Goal: Information Seeking & Learning: Learn about a topic

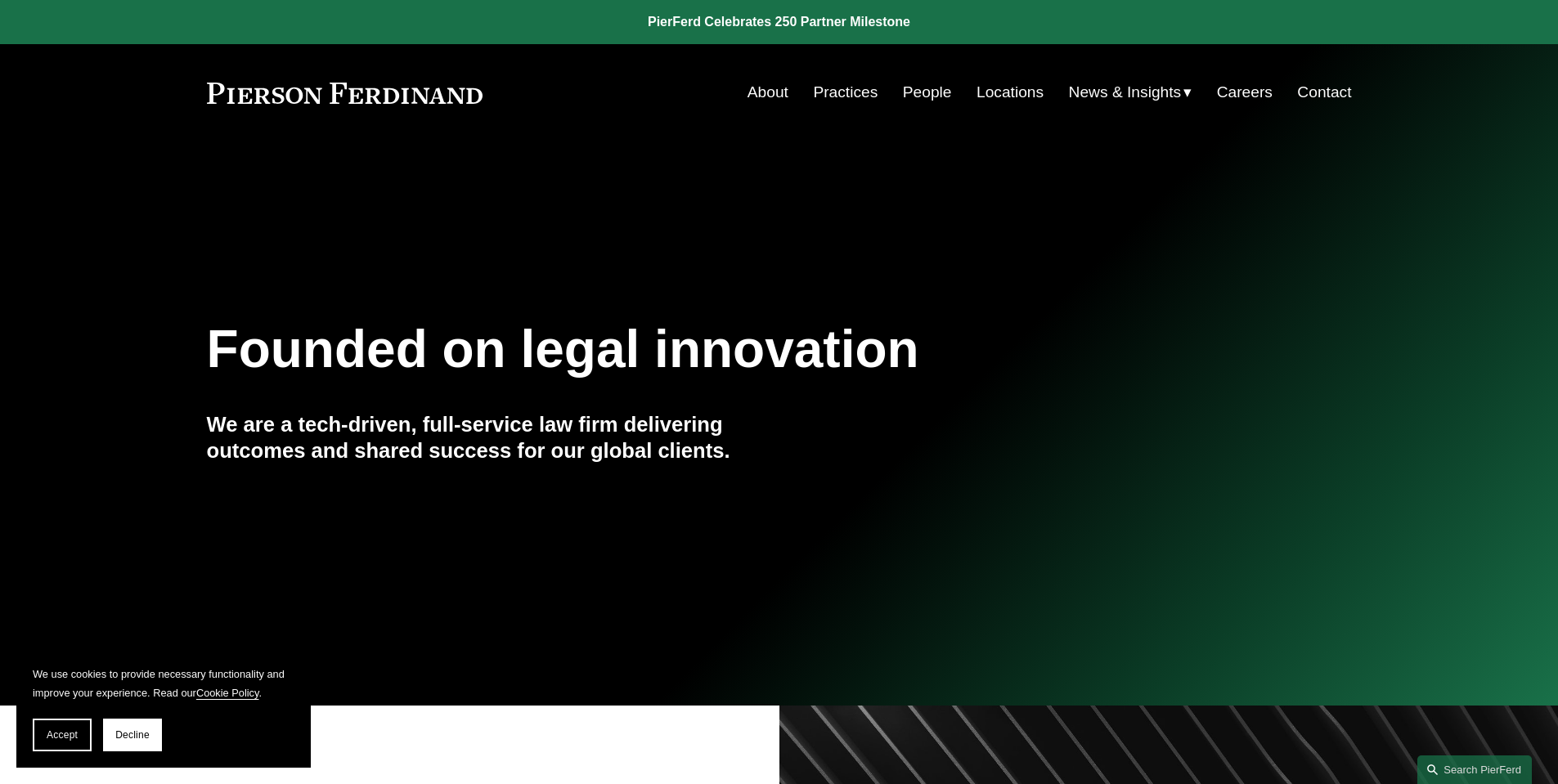
click at [822, 92] on link "Practices" at bounding box center [845, 92] width 65 height 31
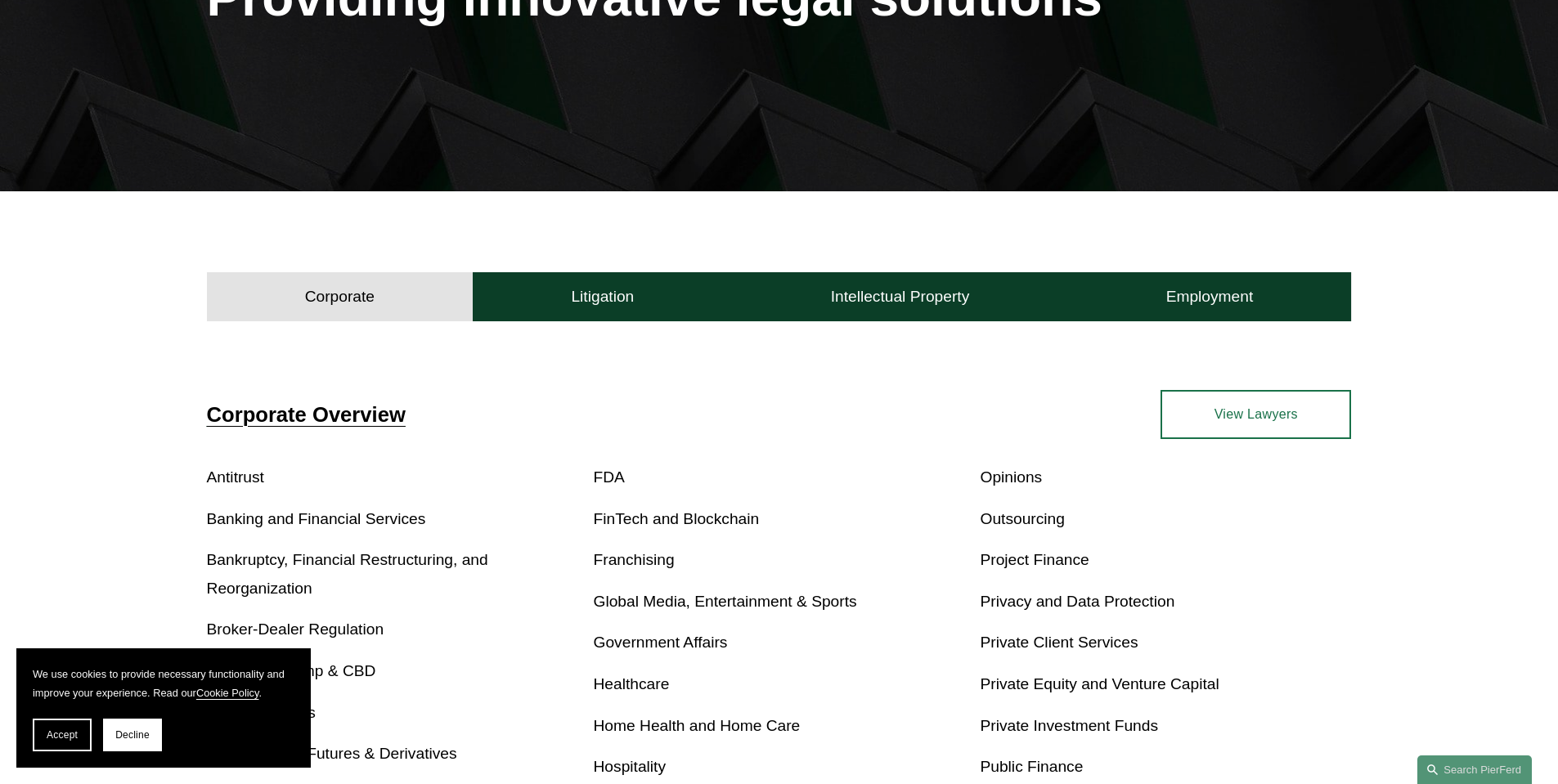
scroll to position [490, 0]
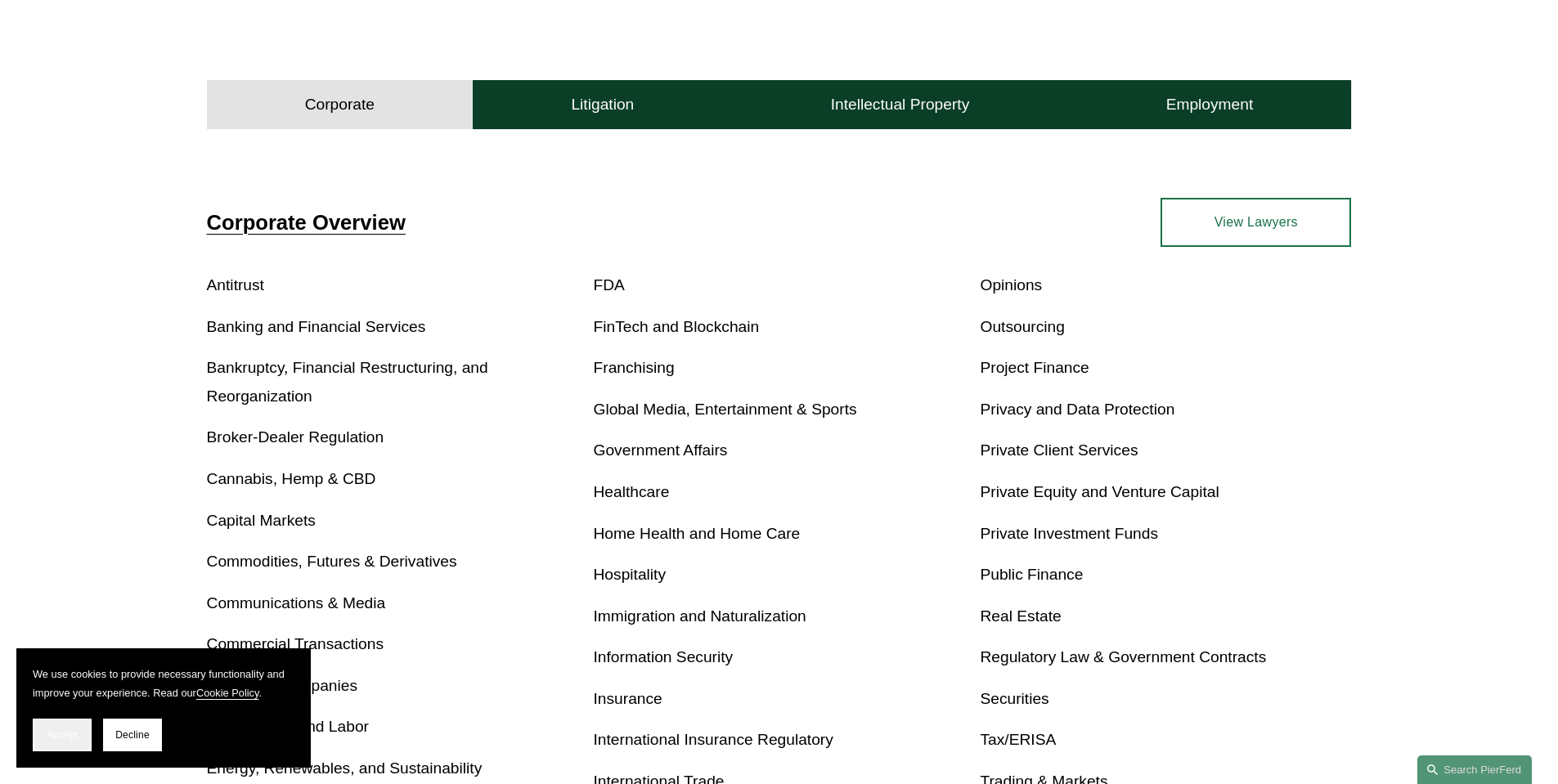
click at [42, 736] on button "Accept" at bounding box center [62, 736] width 59 height 33
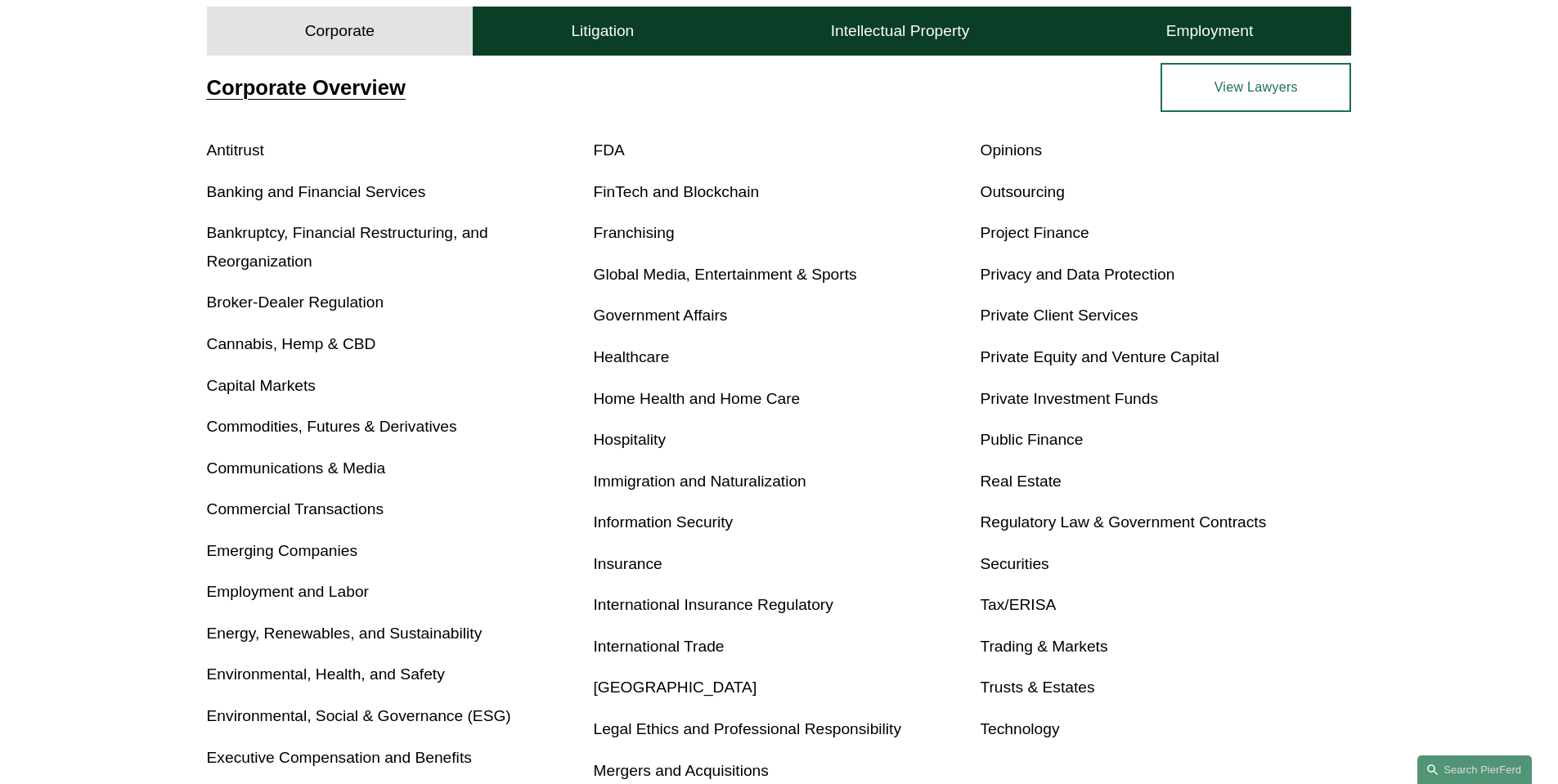
scroll to position [654, 0]
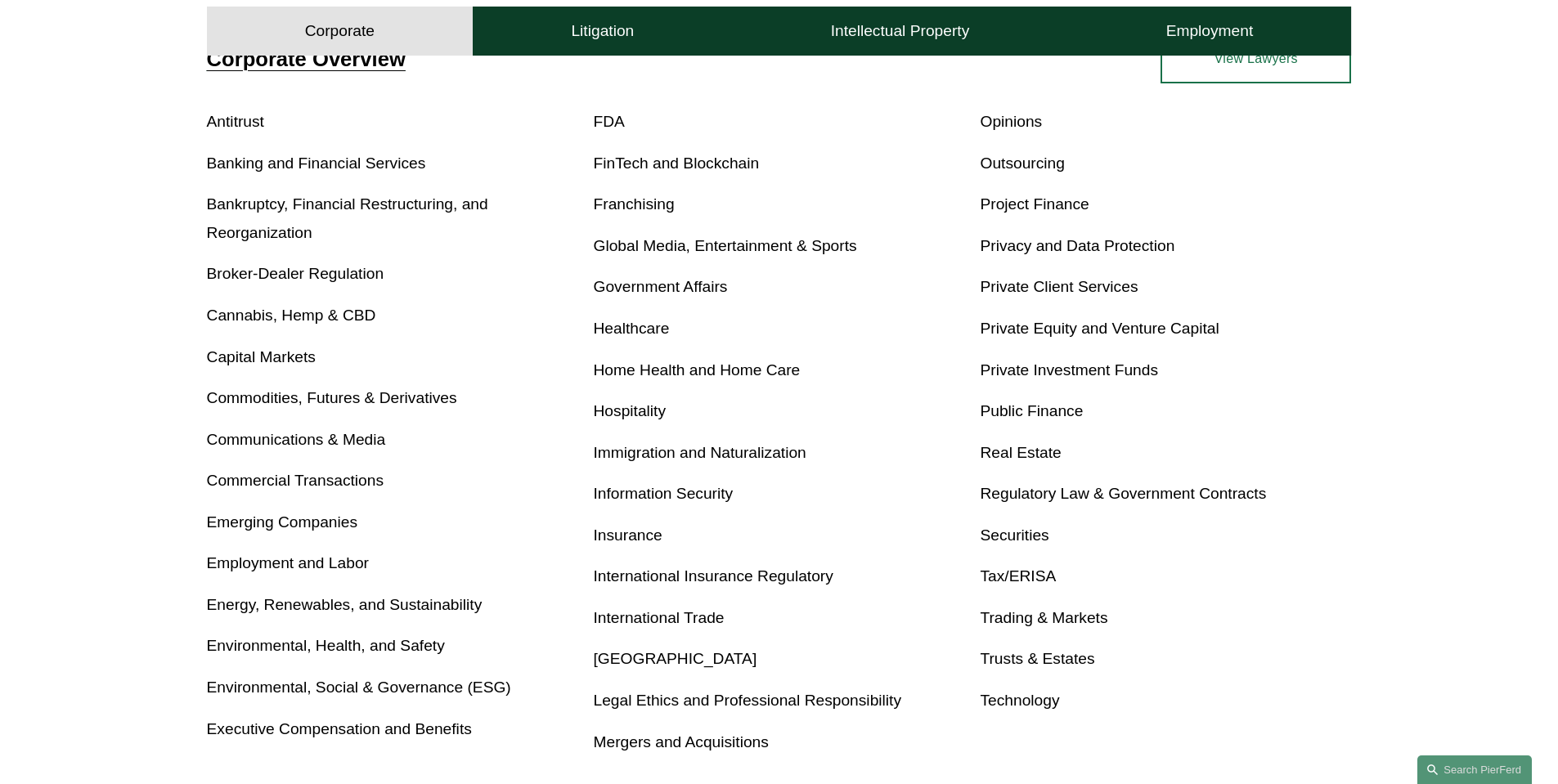
click at [379, 608] on link "Energy, Renewables, and Sustainability" at bounding box center [344, 605] width 275 height 17
